Goal: Contribute content: Contribute content

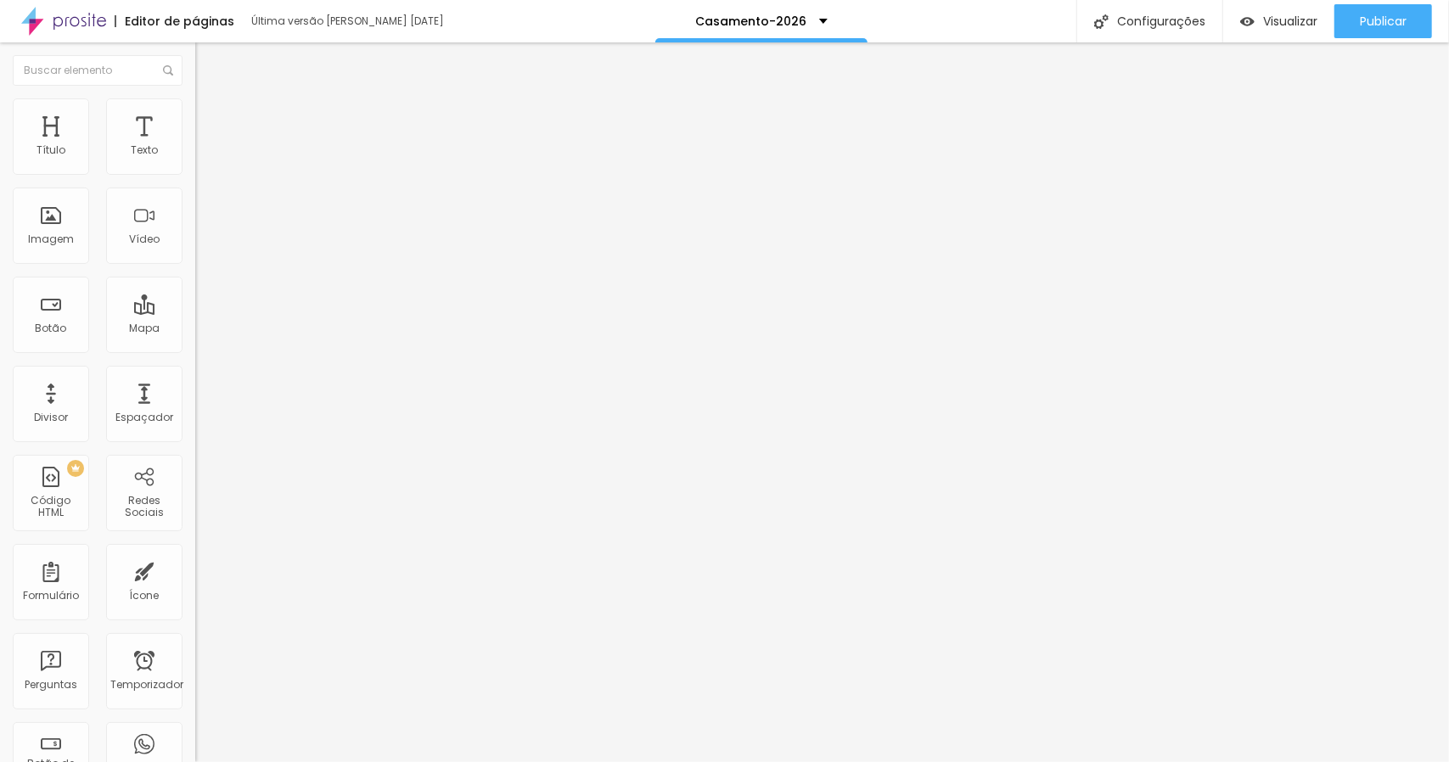
click at [205, 146] on font "Trocar imagem" at bounding box center [246, 139] width 82 height 14
click at [362, 761] on div at bounding box center [724, 772] width 1449 height 0
click at [358, 761] on div at bounding box center [724, 772] width 1449 height 0
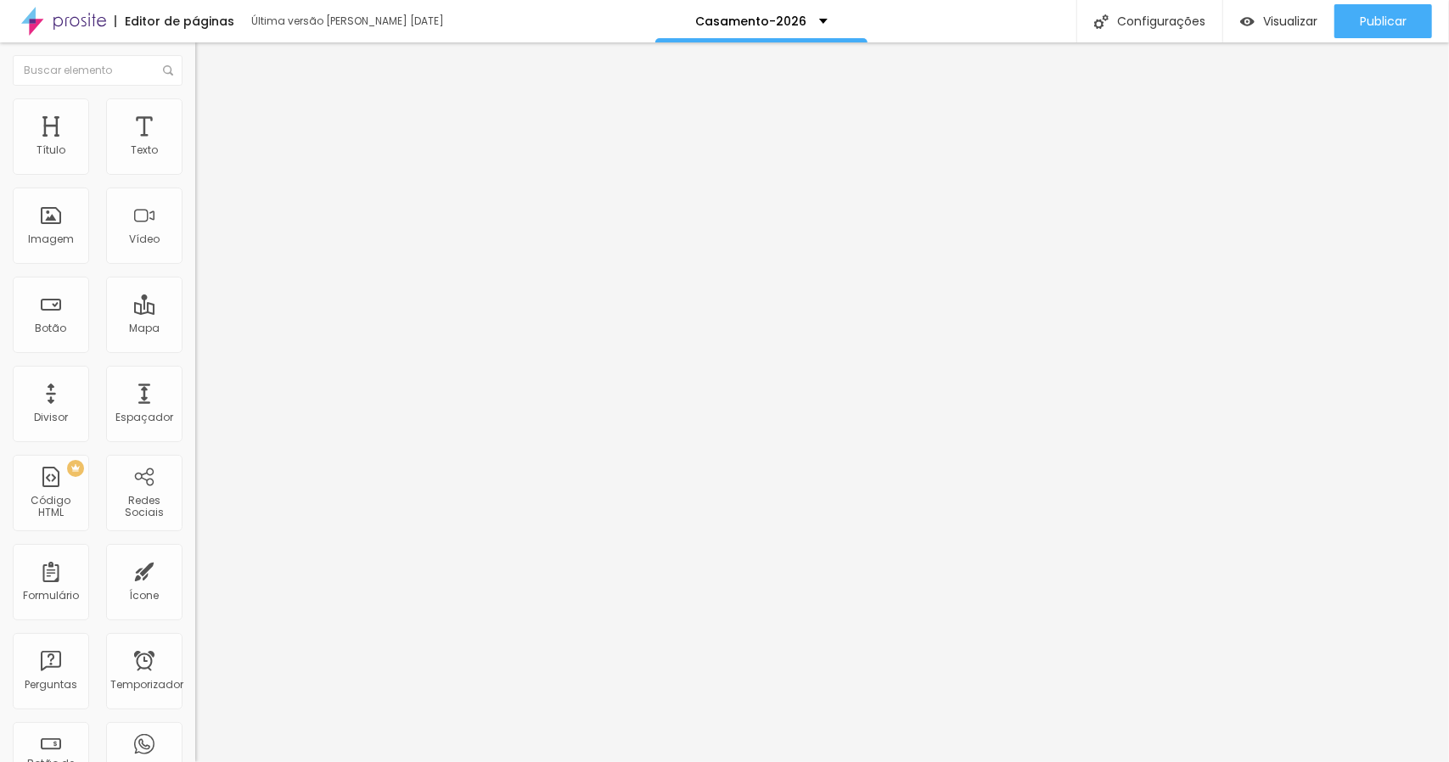
click at [302, 761] on div "Subindo 0/0 arquivos" at bounding box center [724, 767] width 1449 height 10
click at [299, 761] on div at bounding box center [724, 772] width 1449 height 0
click at [205, 146] on font "Trocar imagem" at bounding box center [246, 139] width 82 height 14
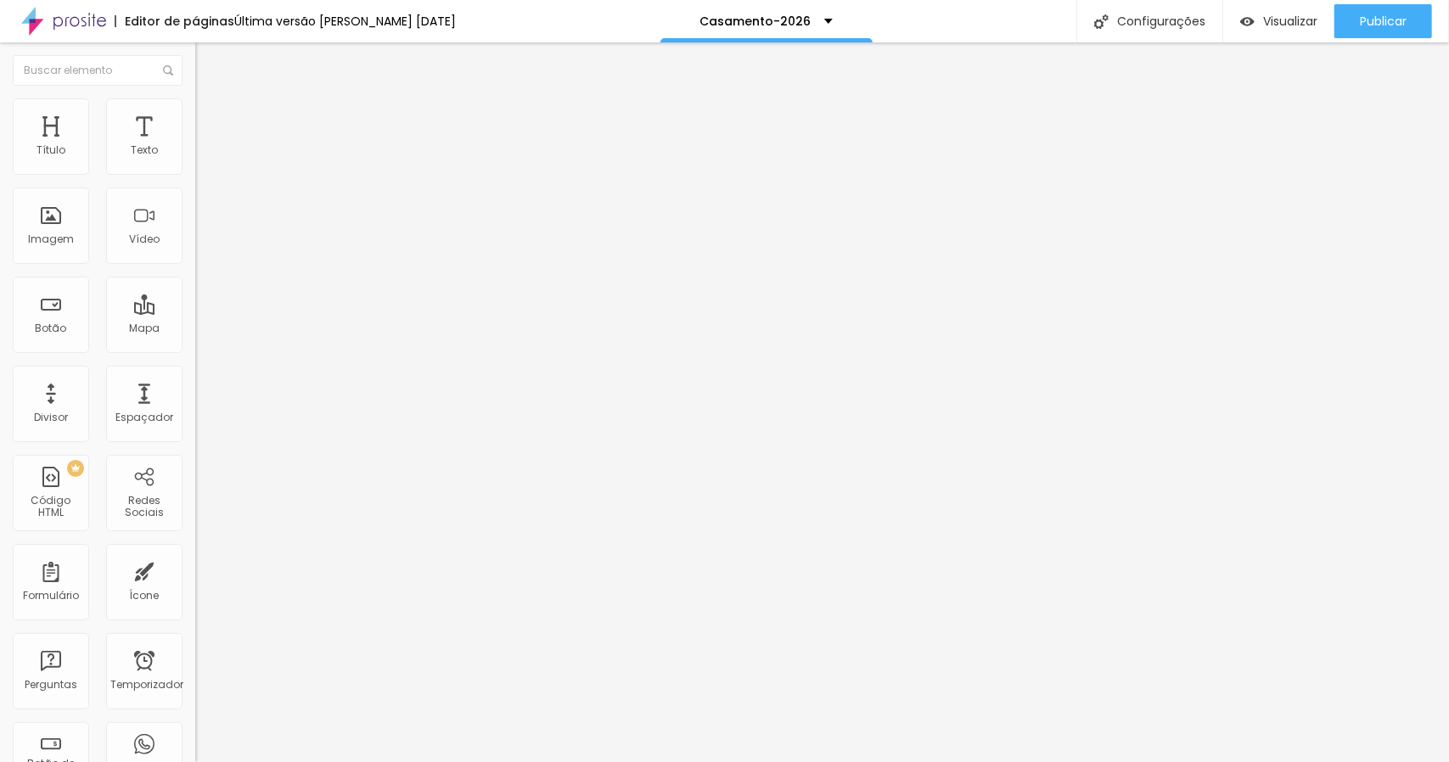
click at [205, 146] on font "Trocar imagem" at bounding box center [246, 139] width 82 height 14
click at [205, 146] on font "Adicionar imagem" at bounding box center [254, 139] width 99 height 14
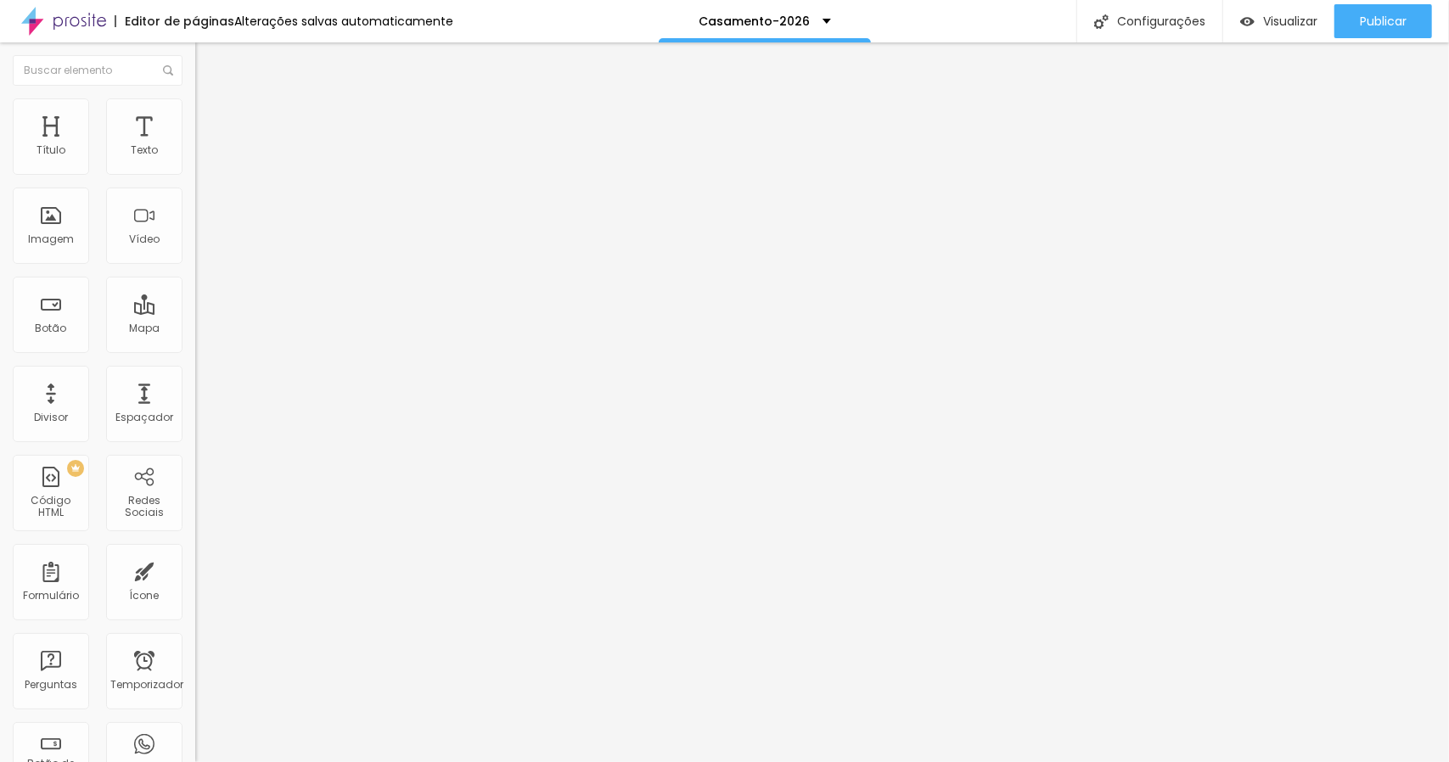
click at [208, 64] on img "button" at bounding box center [215, 62] width 14 height 14
click at [205, 146] on font "Adicionar imagem" at bounding box center [254, 139] width 99 height 14
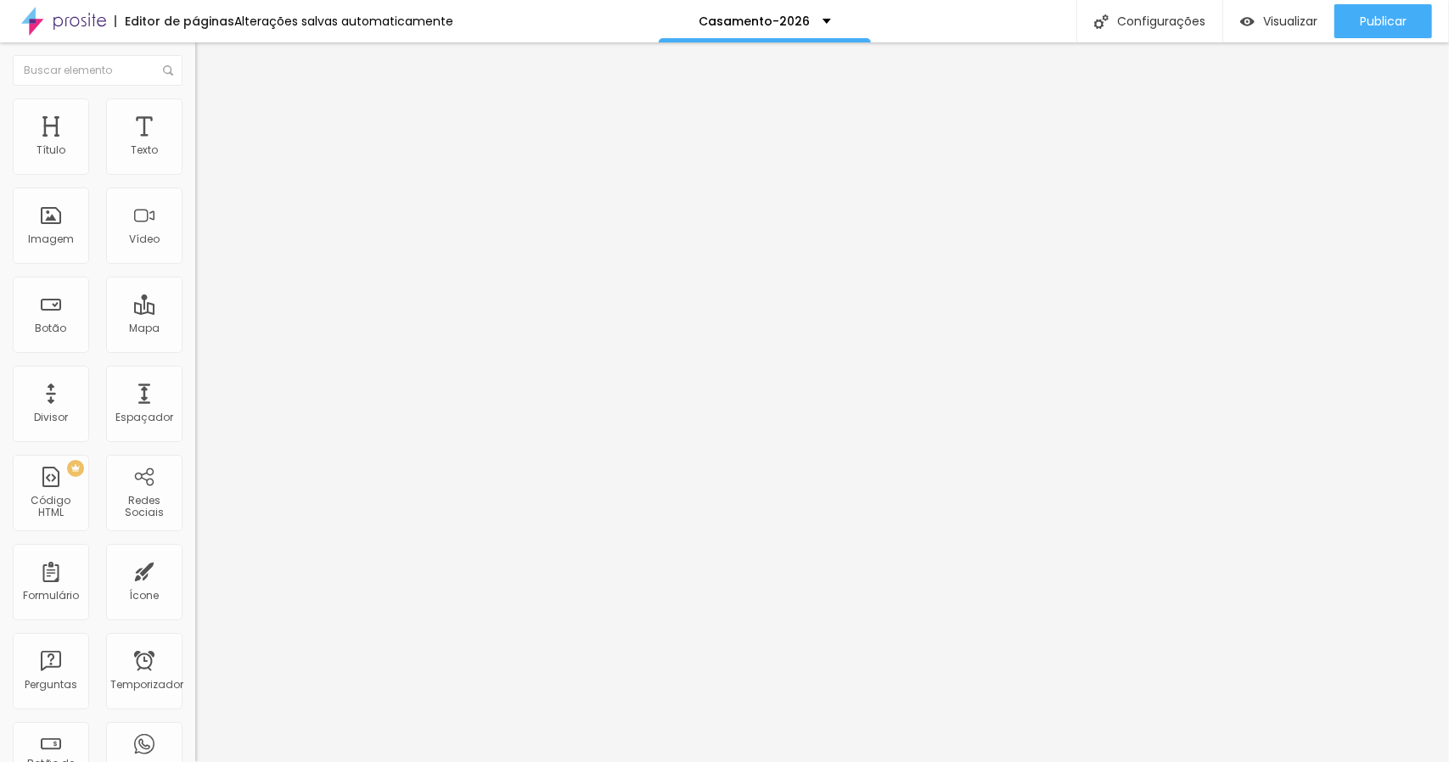
click at [208, 65] on img "button" at bounding box center [215, 62] width 14 height 14
click at [61, 232] on font "Imagem" at bounding box center [51, 239] width 46 height 14
click at [205, 146] on font "Adicionar imagem" at bounding box center [254, 139] width 99 height 14
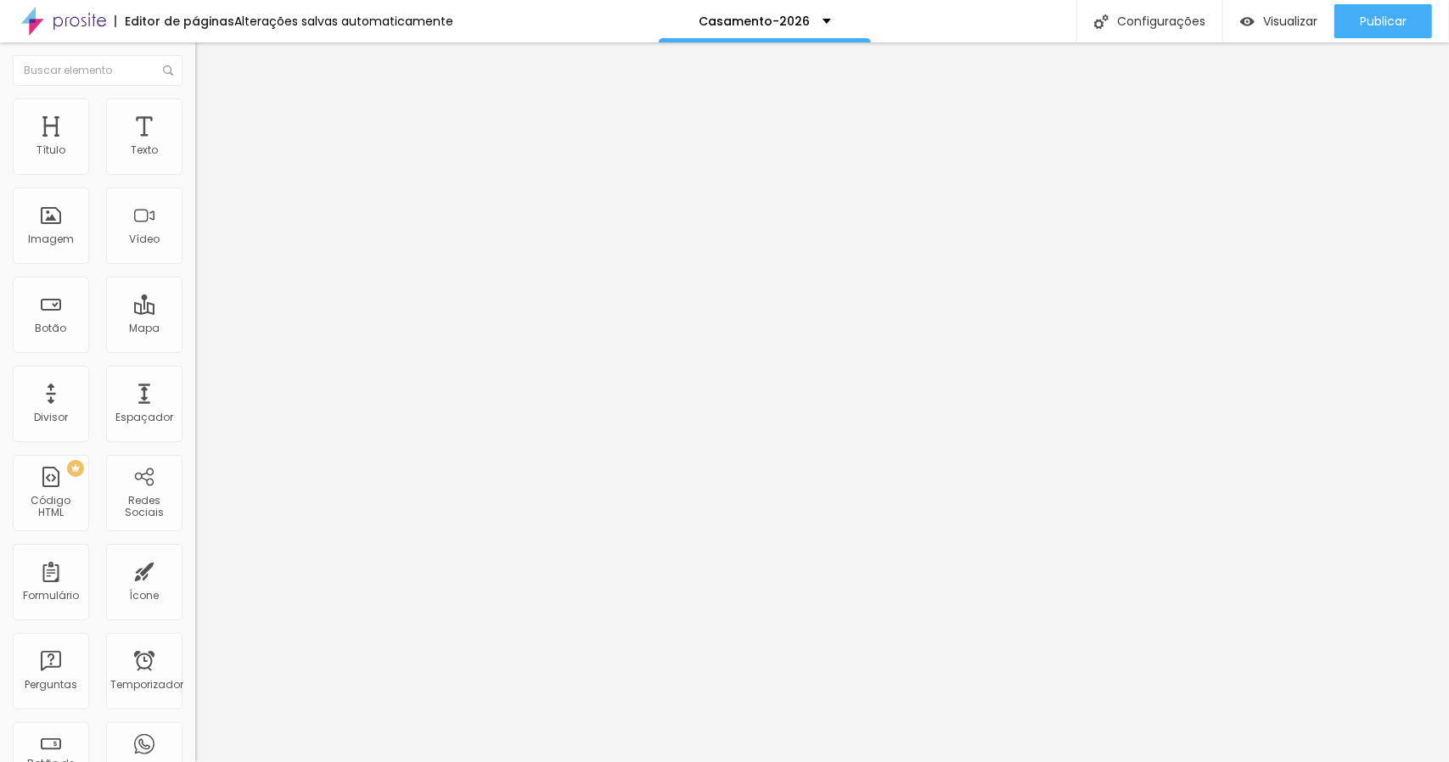
click at [208, 64] on img "button" at bounding box center [215, 62] width 14 height 14
click at [205, 146] on font "Adicionar imagem" at bounding box center [254, 139] width 99 height 14
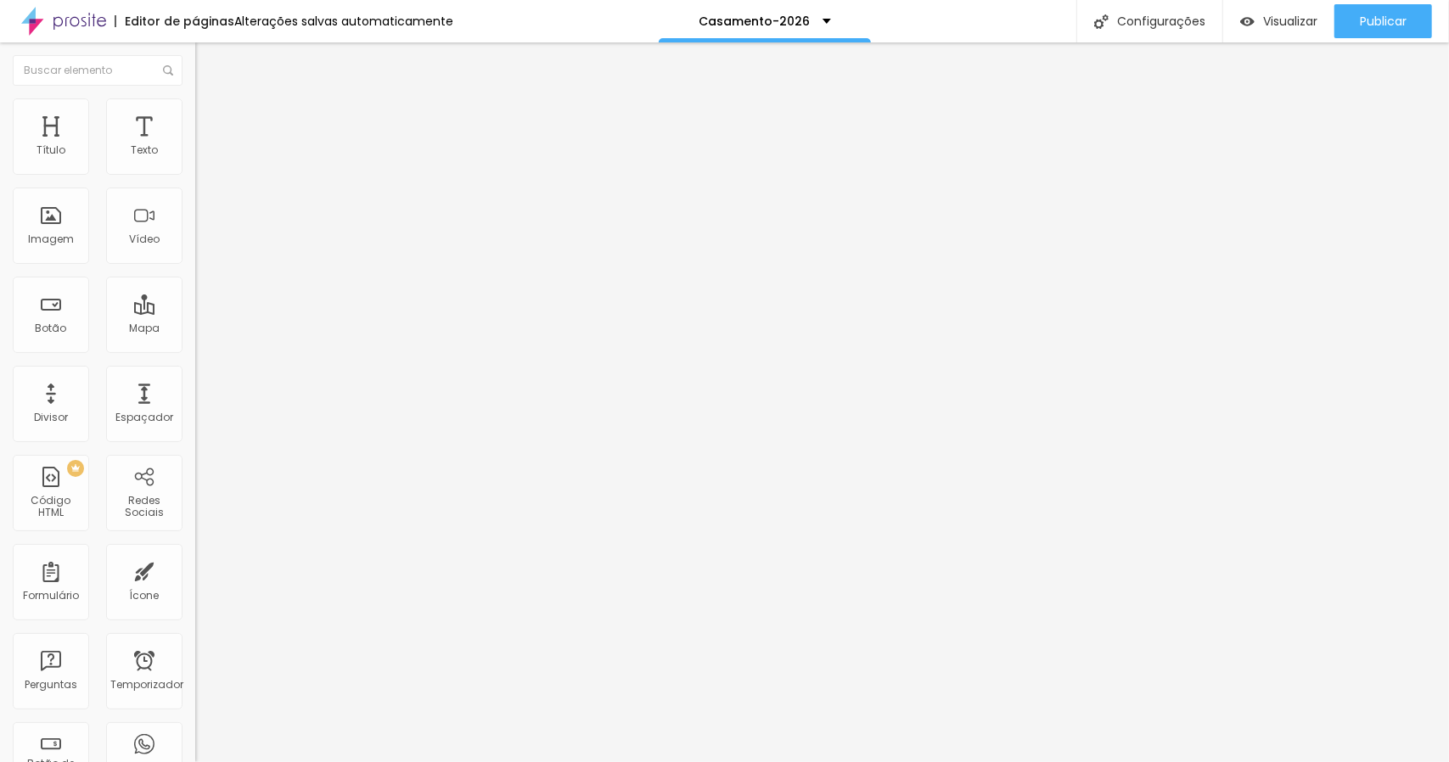
click at [208, 60] on img "button" at bounding box center [215, 62] width 14 height 14
click at [205, 146] on font "Adicionar imagem" at bounding box center [254, 139] width 99 height 14
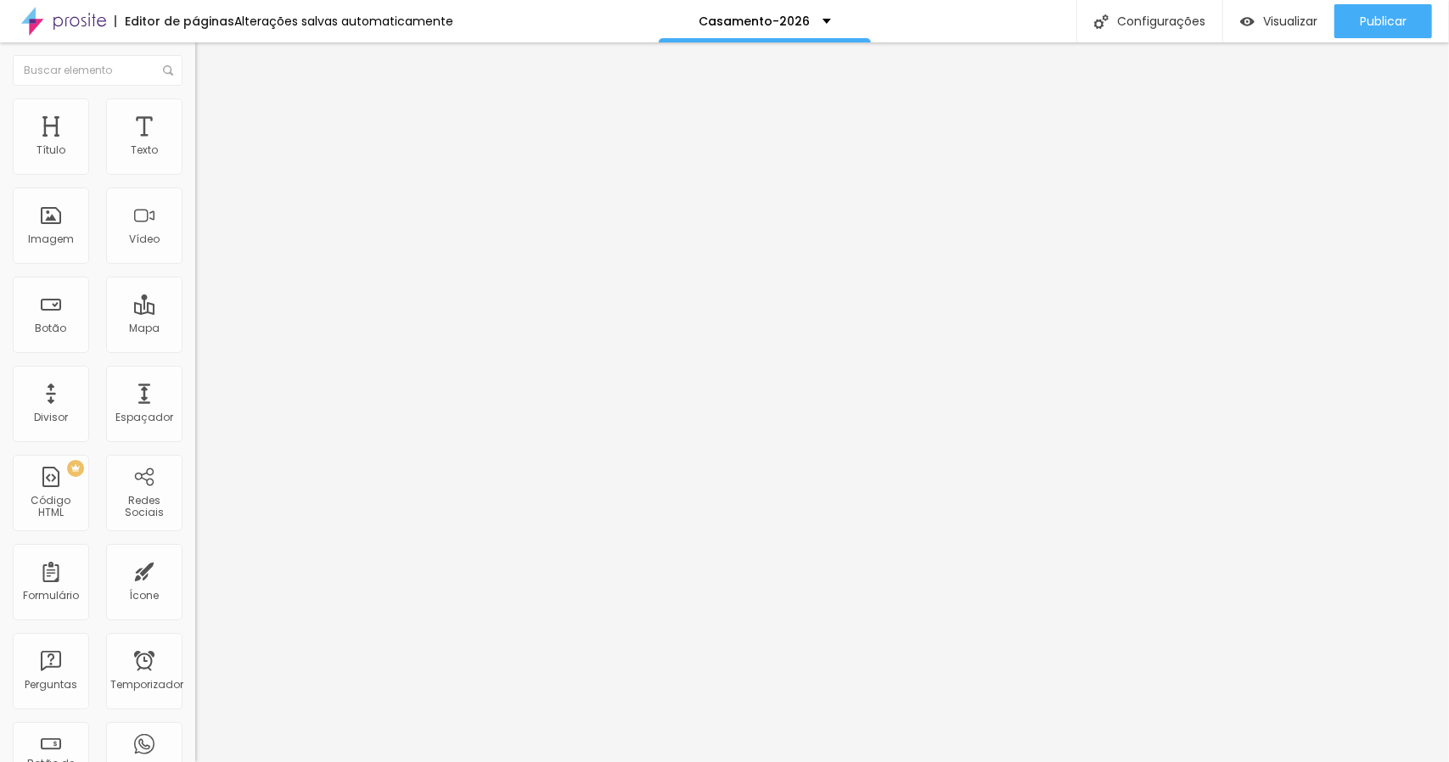
click at [208, 56] on img "button" at bounding box center [215, 62] width 14 height 14
click at [205, 146] on font "Adicionar imagem" at bounding box center [254, 139] width 99 height 14
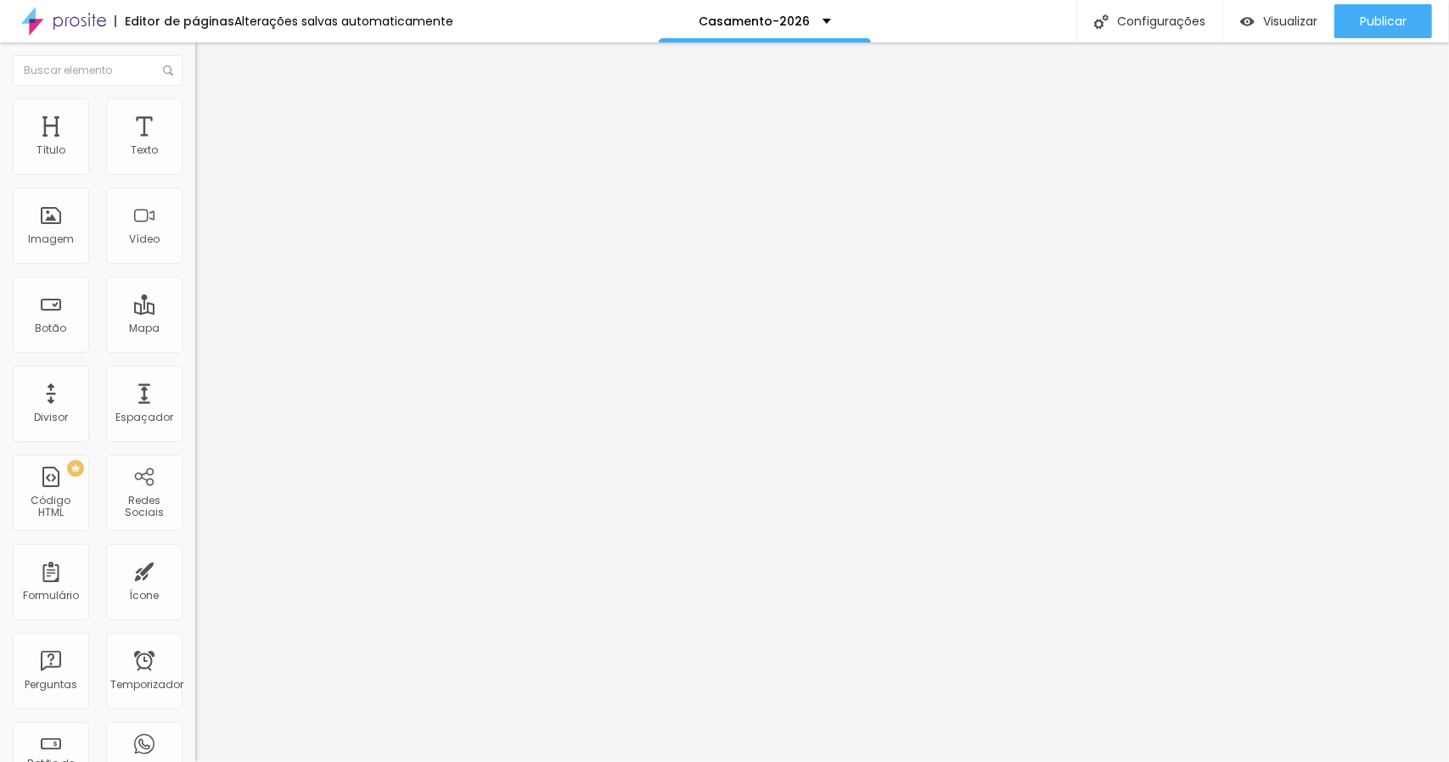
click at [208, 59] on img "button" at bounding box center [215, 62] width 14 height 14
click at [205, 146] on font "Adicionar imagem" at bounding box center [254, 139] width 99 height 14
click at [208, 64] on img "button" at bounding box center [215, 62] width 14 height 14
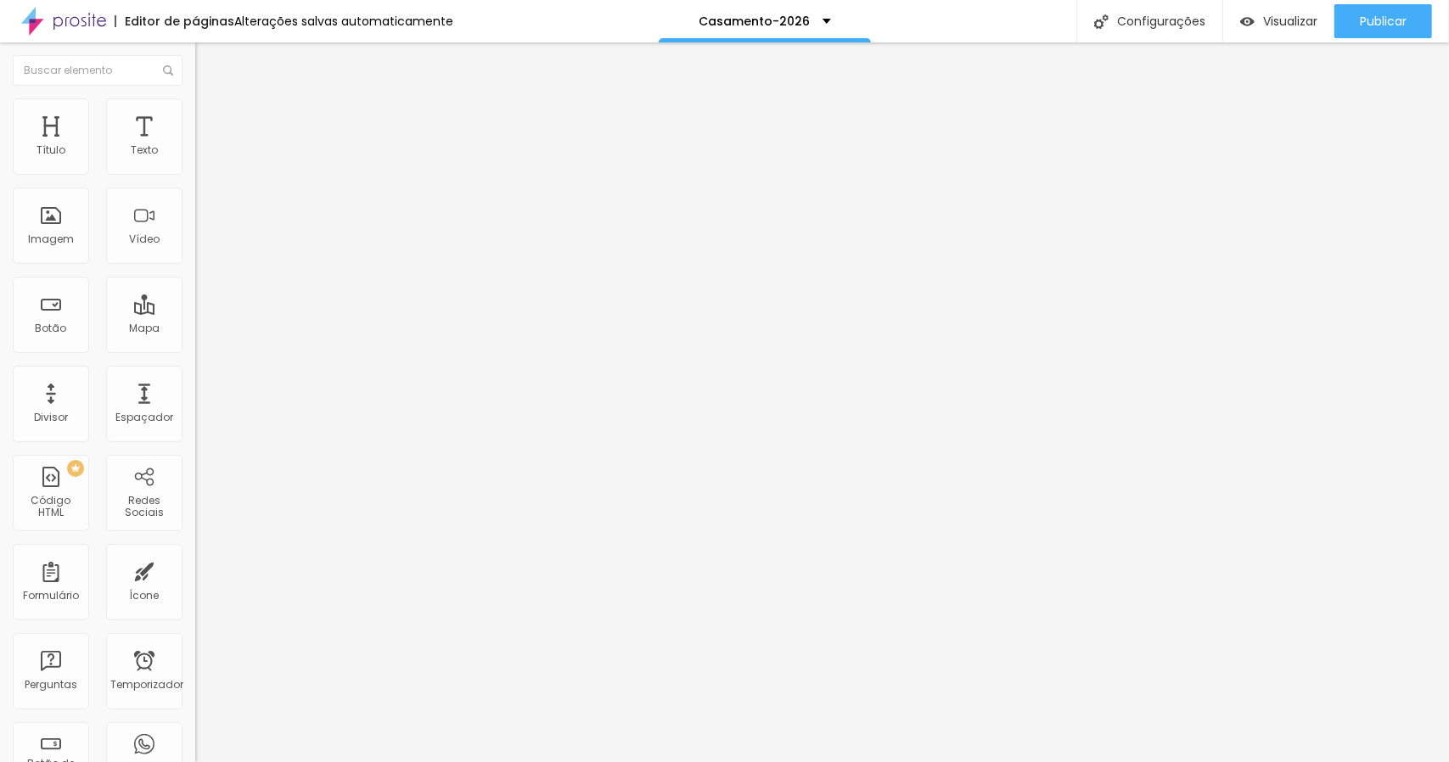
click at [205, 146] on font "Adicionar imagem" at bounding box center [254, 139] width 99 height 14
click at [1380, 21] on font "Publicar" at bounding box center [1383, 21] width 47 height 17
click at [195, 115] on li "Estilo" at bounding box center [292, 106] width 195 height 17
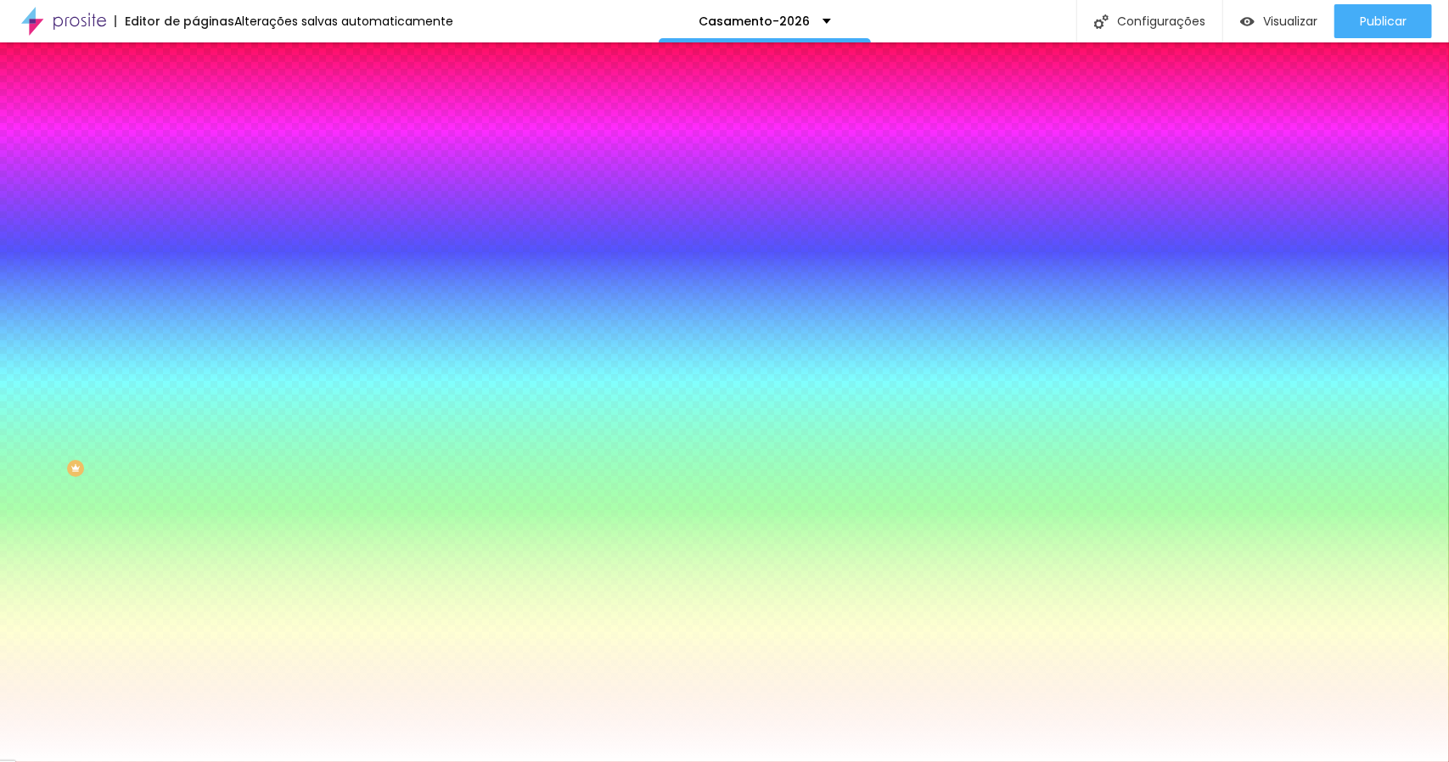
click at [195, 115] on li "Avançado" at bounding box center [292, 123] width 195 height 17
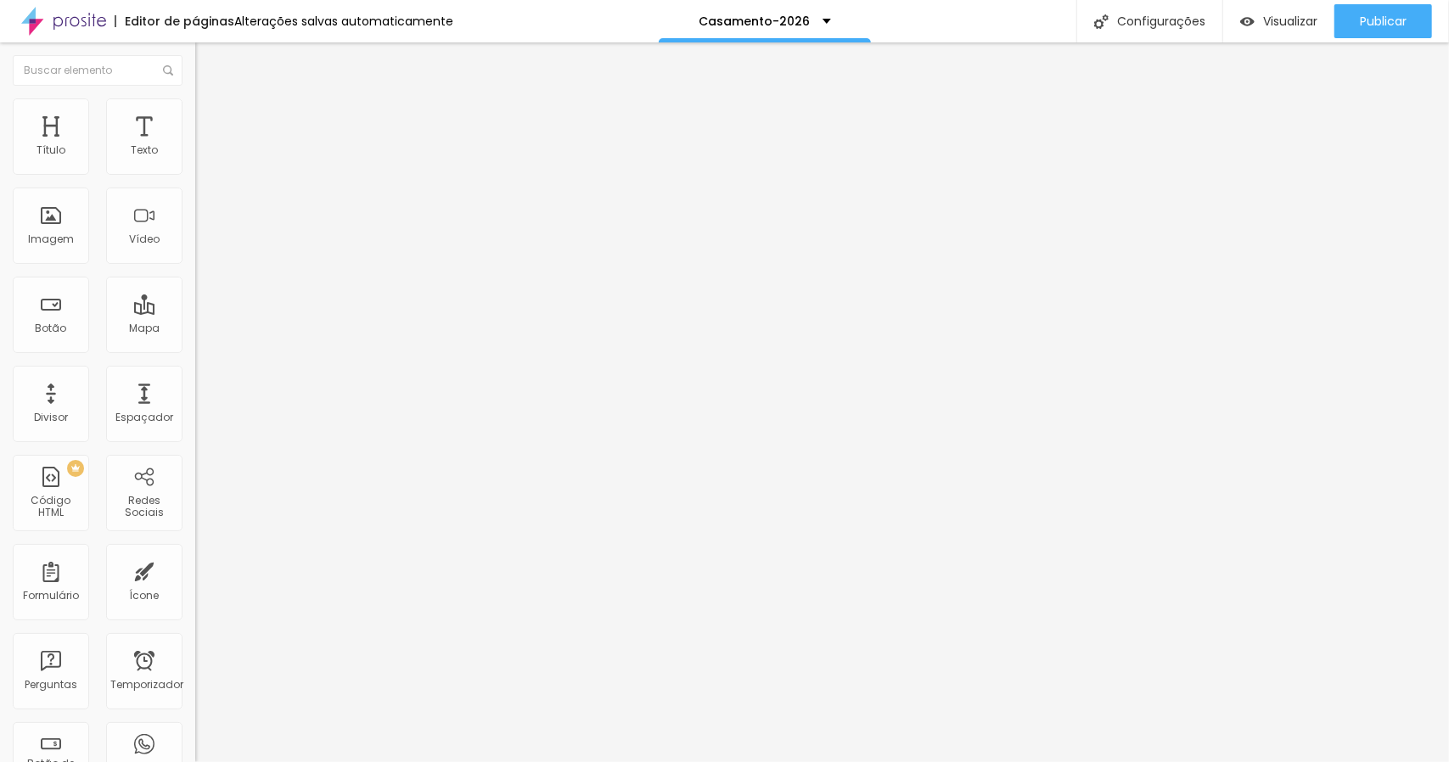
type input "5"
type input "10"
type input "15"
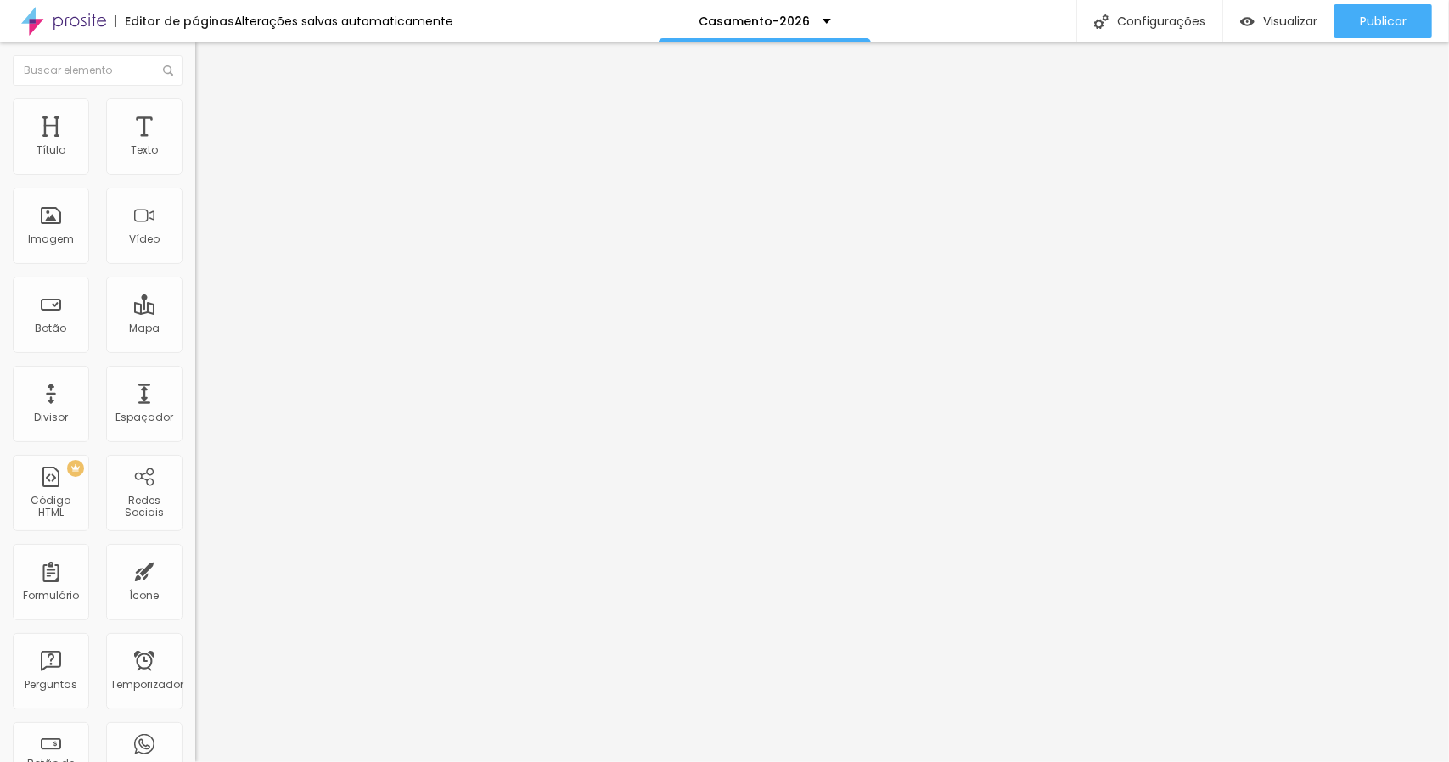
type input "15"
type input "20"
type input "15"
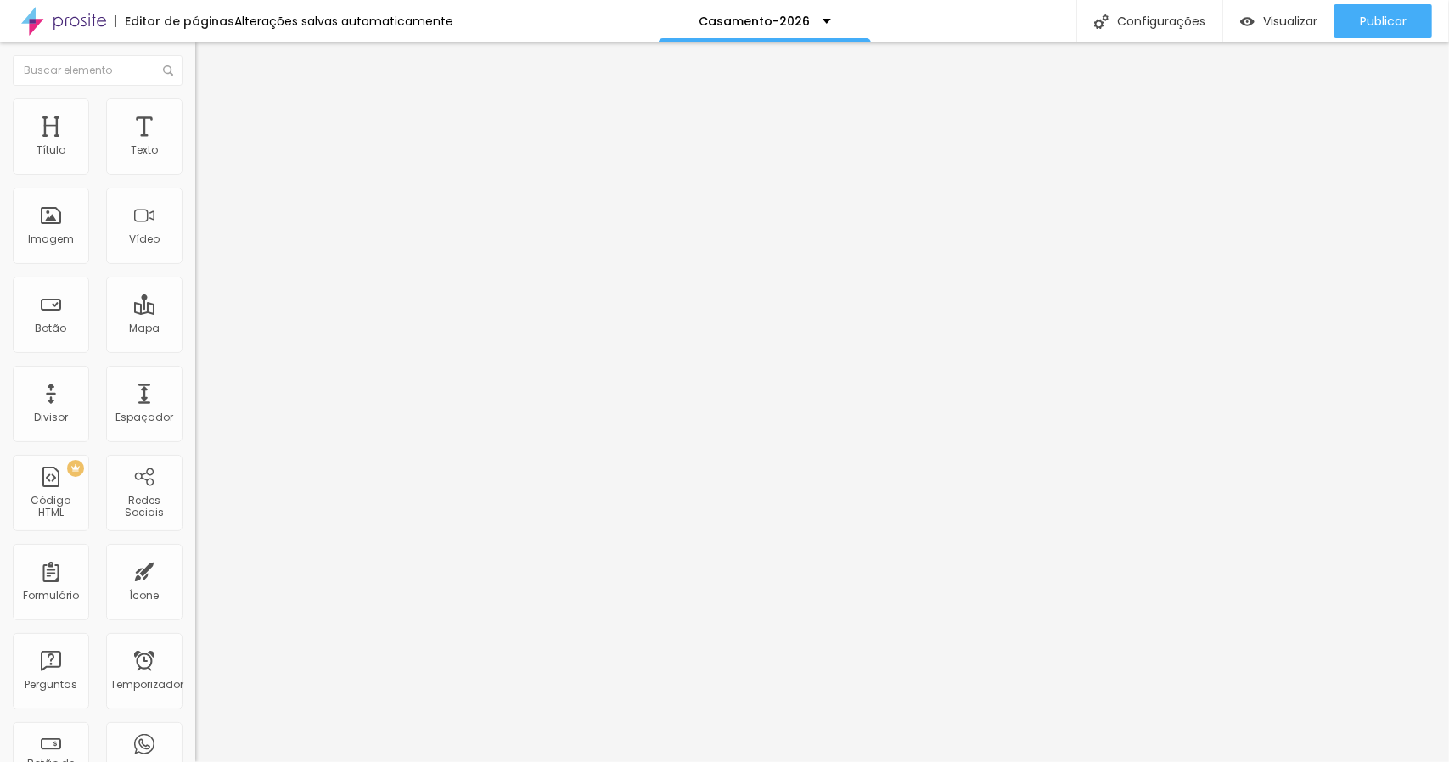
type input "10"
type input "5"
type input "0"
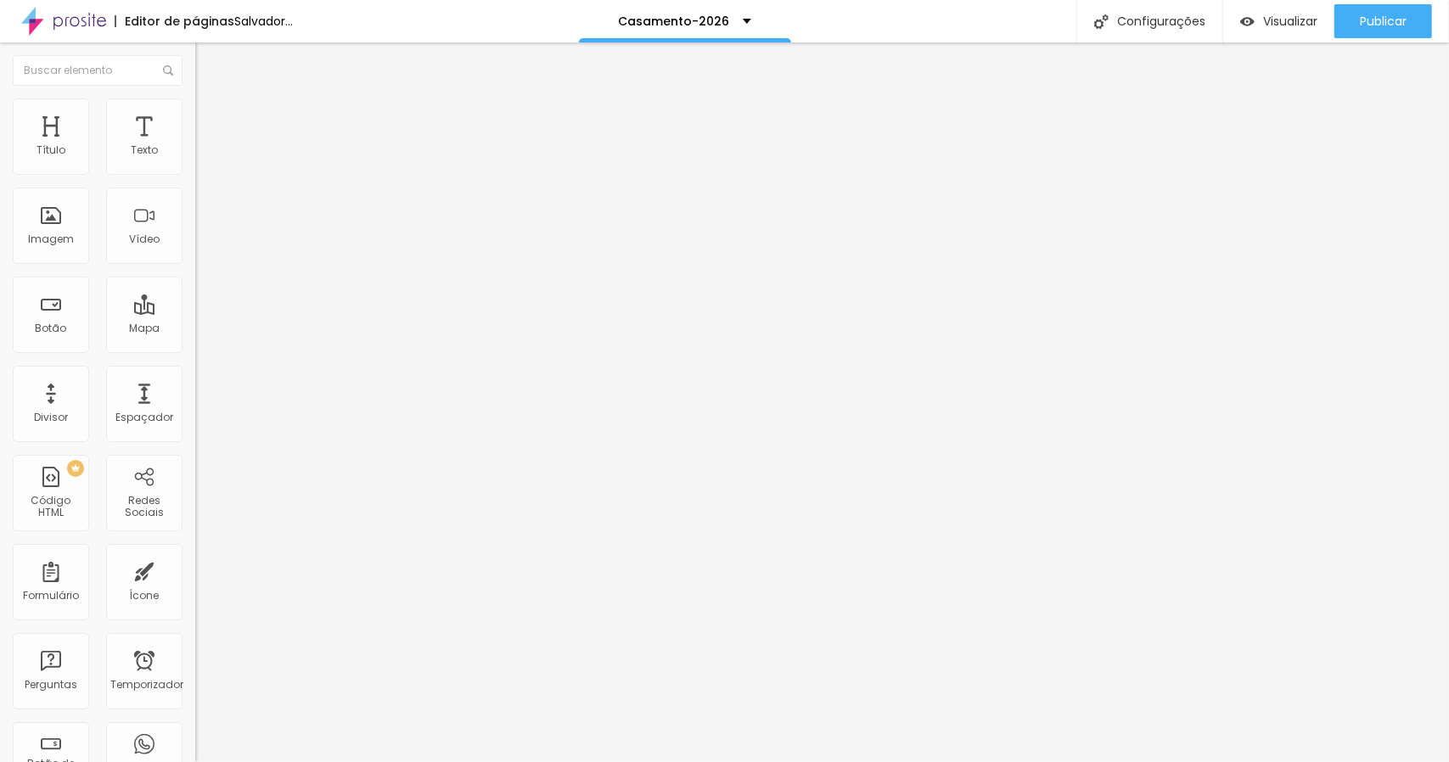
type input "0"
drag, startPoint x: 35, startPoint y: 166, endPoint x: 26, endPoint y: 173, distance: 11.4
click at [195, 329] on input "range" at bounding box center [249, 336] width 109 height 14
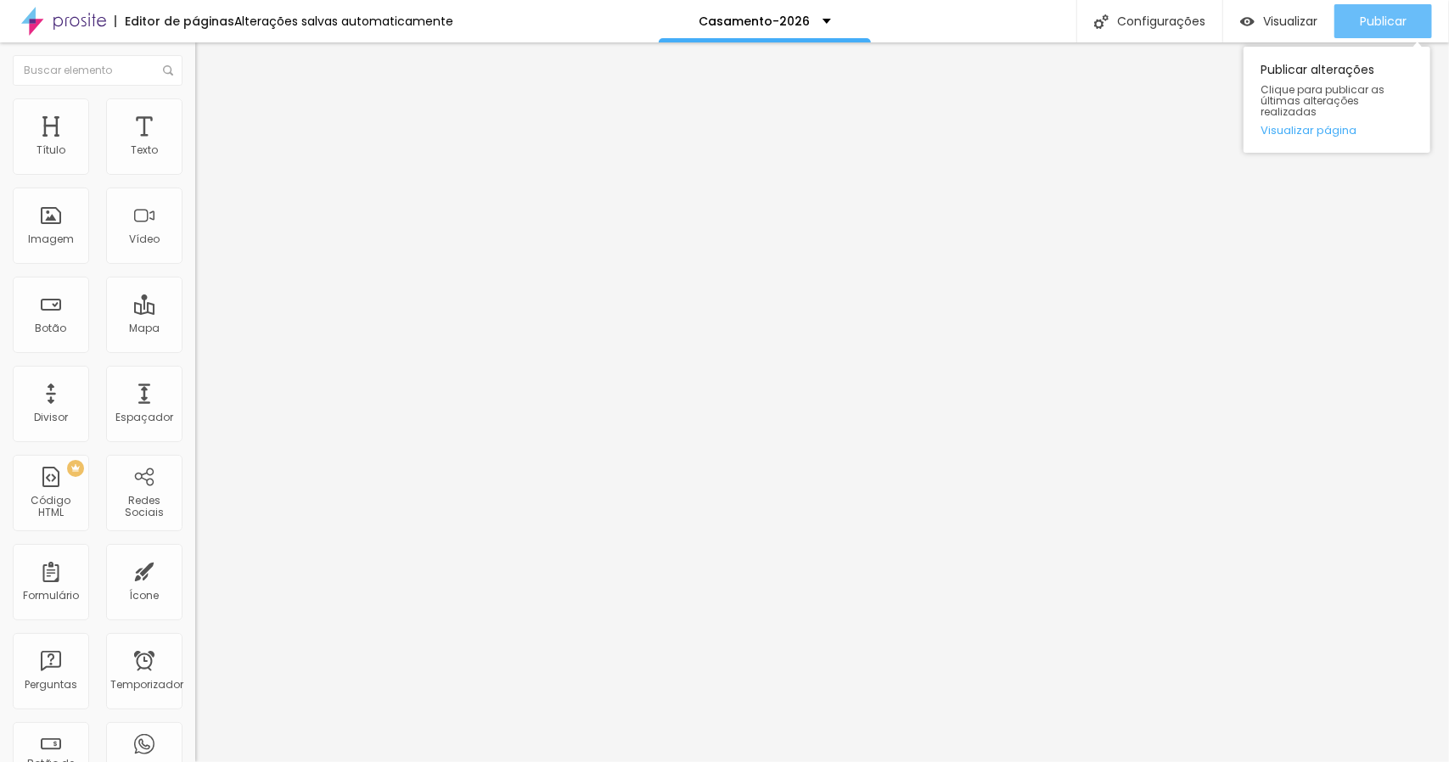
click at [1381, 11] on div "Publicar" at bounding box center [1383, 21] width 47 height 34
